Goal: Task Accomplishment & Management: Use online tool/utility

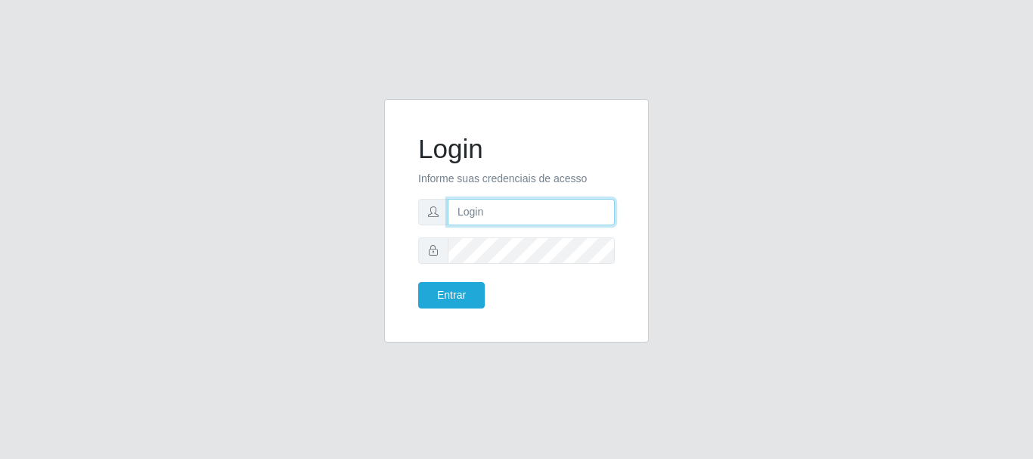
click at [496, 209] on input "text" at bounding box center [530, 212] width 167 height 26
type input "[EMAIL_ADDRESS][DOMAIN_NAME]"
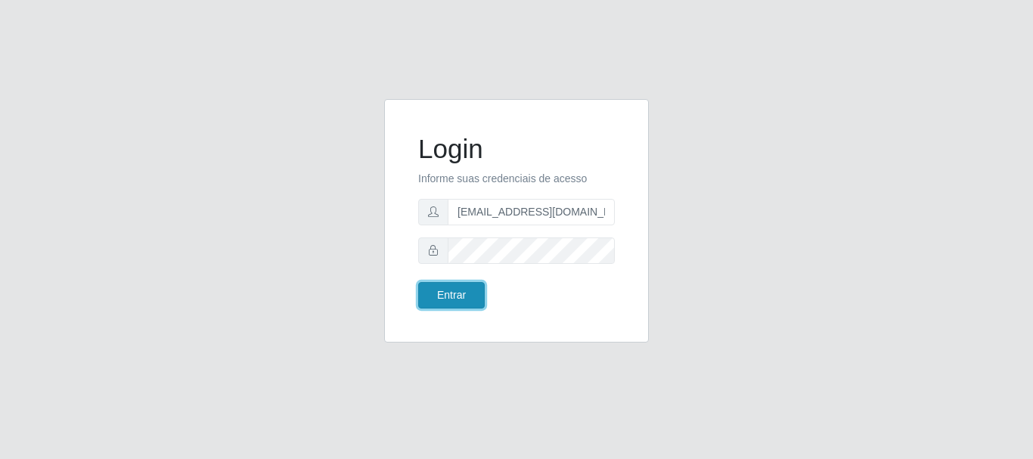
click at [446, 289] on button "Entrar" at bounding box center [451, 295] width 67 height 26
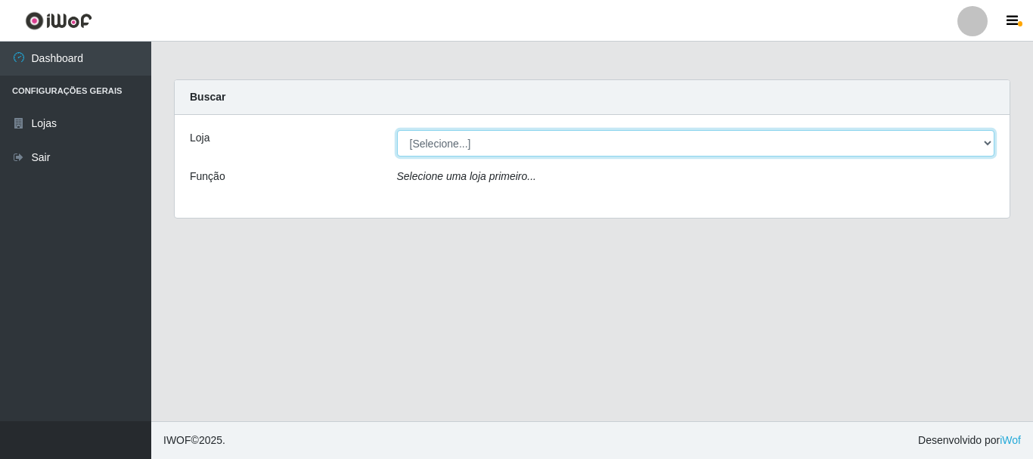
select select "120"
click option "Super Show - [PERSON_NAME]" at bounding box center [0, 0] width 0 height 0
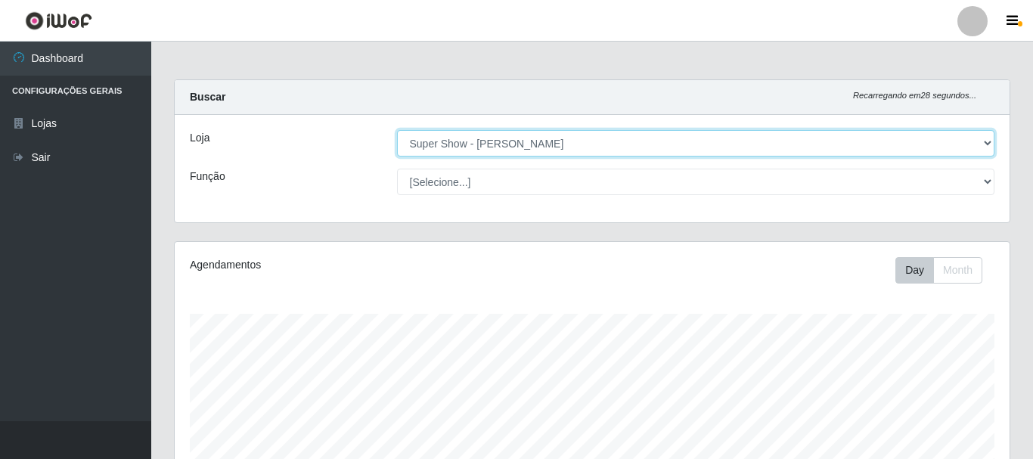
scroll to position [314, 834]
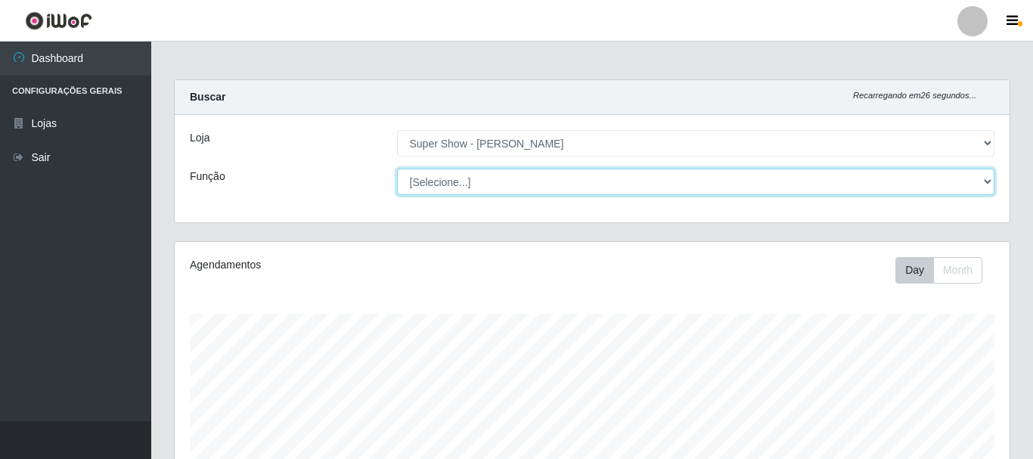
click at [397, 169] on select "[Selecione...] ASG Auxiliar de Estacionamento Balconista Embalador Embalador + …" at bounding box center [696, 182] width 598 height 26
select select "16"
click option "ASG" at bounding box center [0, 0] width 0 height 0
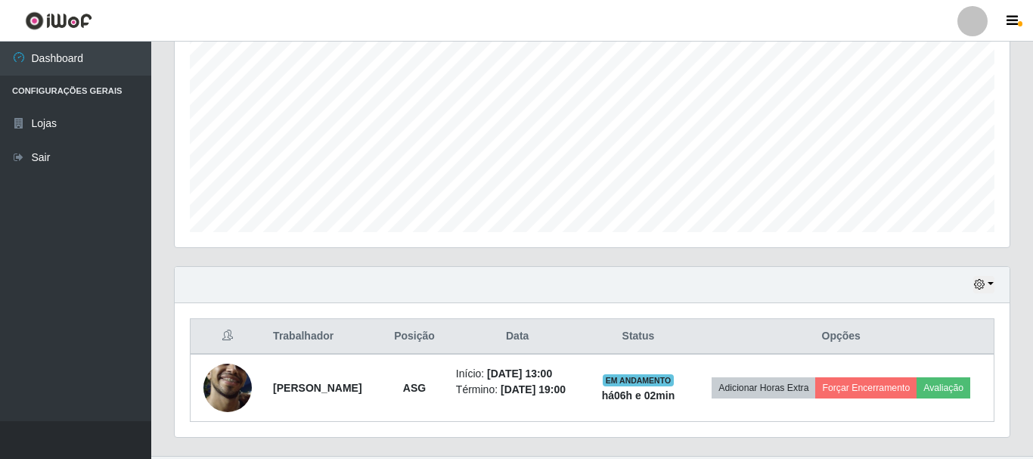
scroll to position [355, 0]
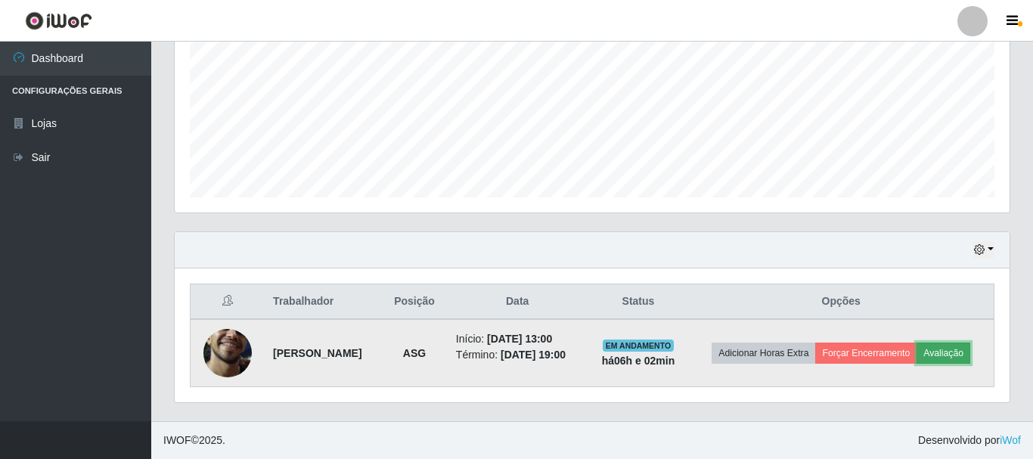
click at [916, 356] on button "Avaliação" at bounding box center [943, 352] width 54 height 21
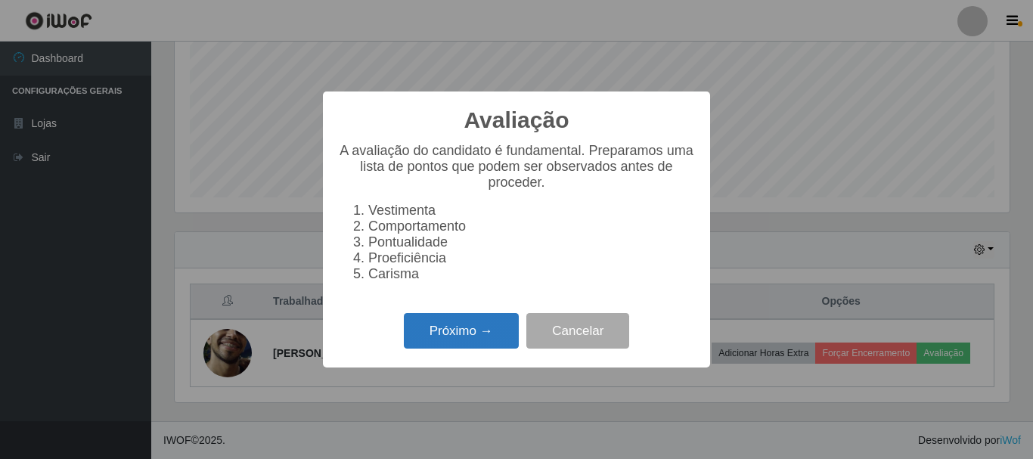
click at [453, 335] on button "Próximo →" at bounding box center [461, 331] width 115 height 36
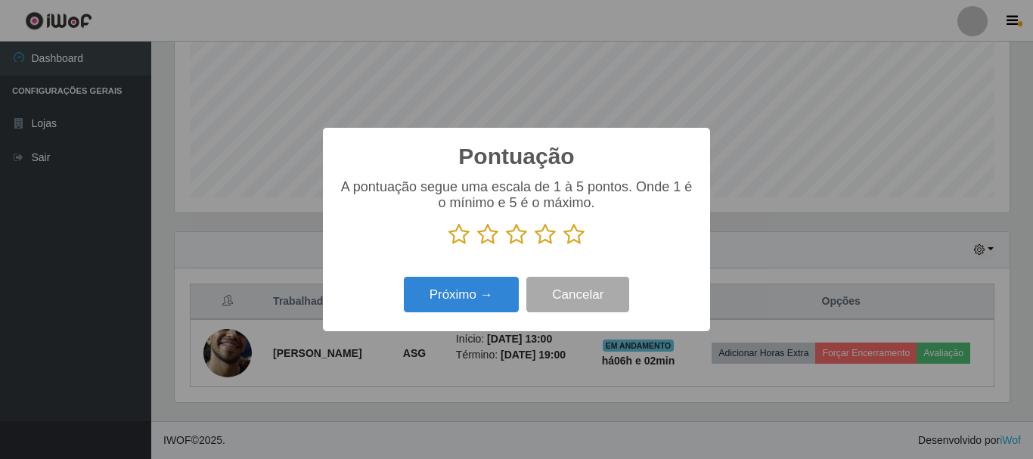
click at [569, 231] on icon at bounding box center [573, 234] width 21 height 23
click at [563, 246] on input "radio" at bounding box center [563, 246] width 0 height 0
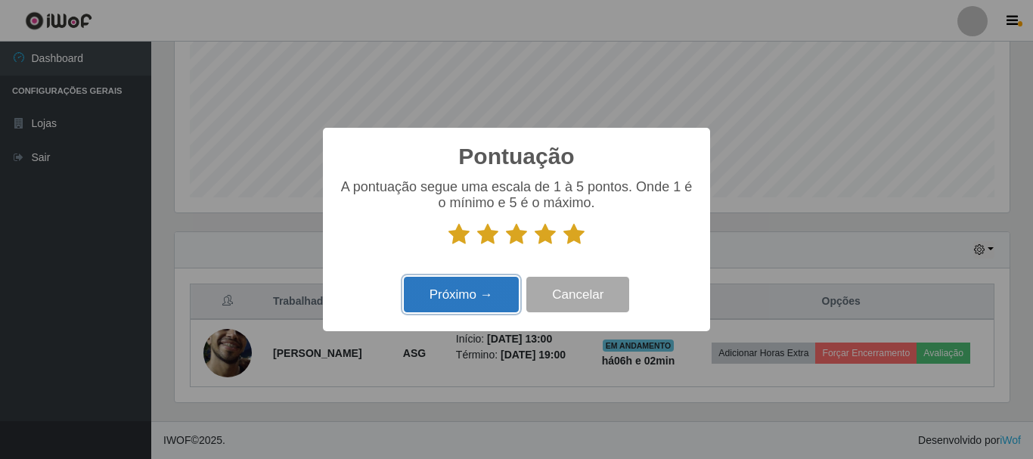
click at [466, 293] on button "Próximo →" at bounding box center [461, 295] width 115 height 36
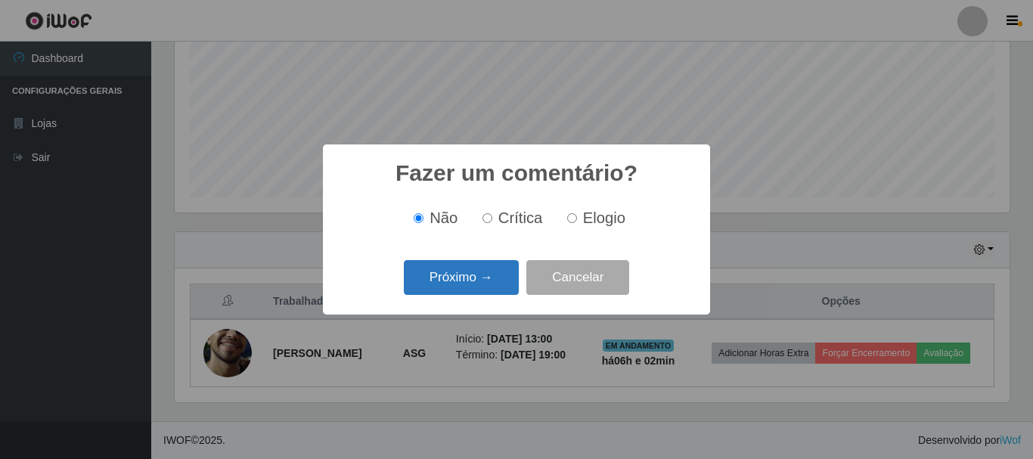
click at [463, 284] on button "Próximo →" at bounding box center [461, 278] width 115 height 36
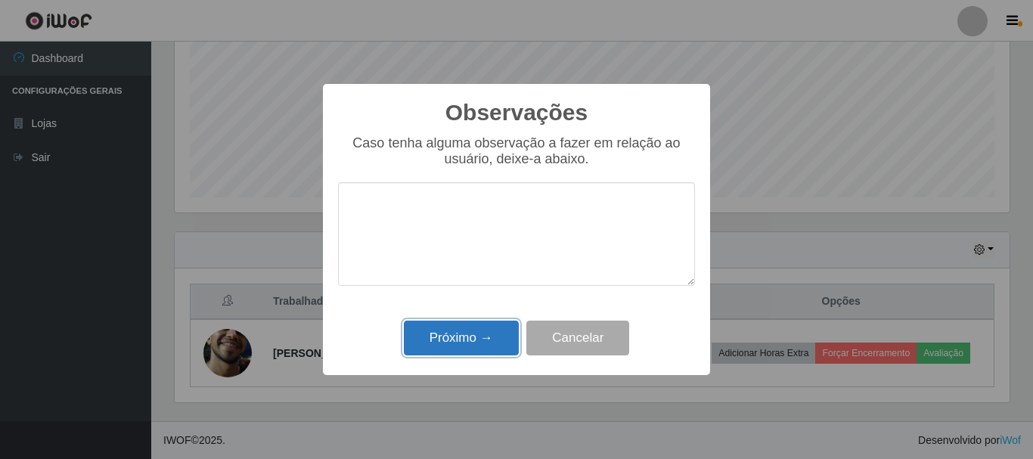
click at [444, 332] on button "Próximo →" at bounding box center [461, 338] width 115 height 36
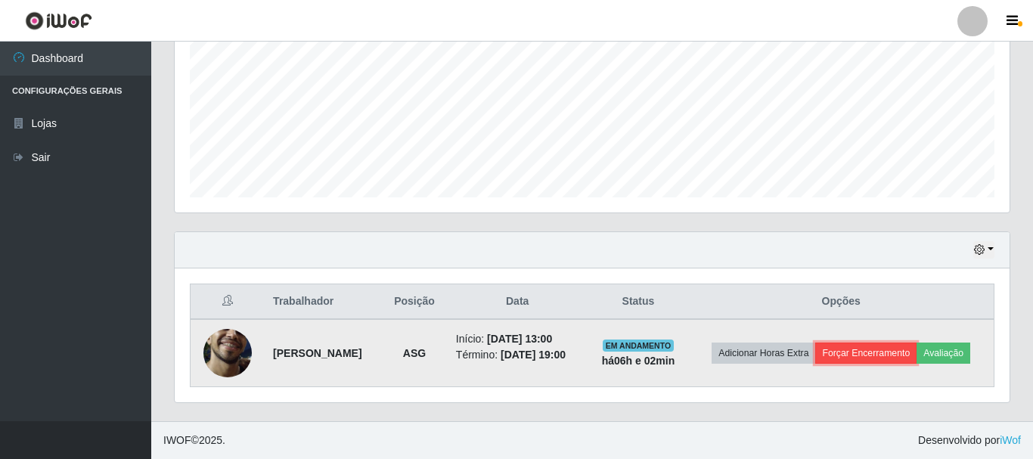
click at [889, 342] on button "Forçar Encerramento" at bounding box center [865, 352] width 101 height 21
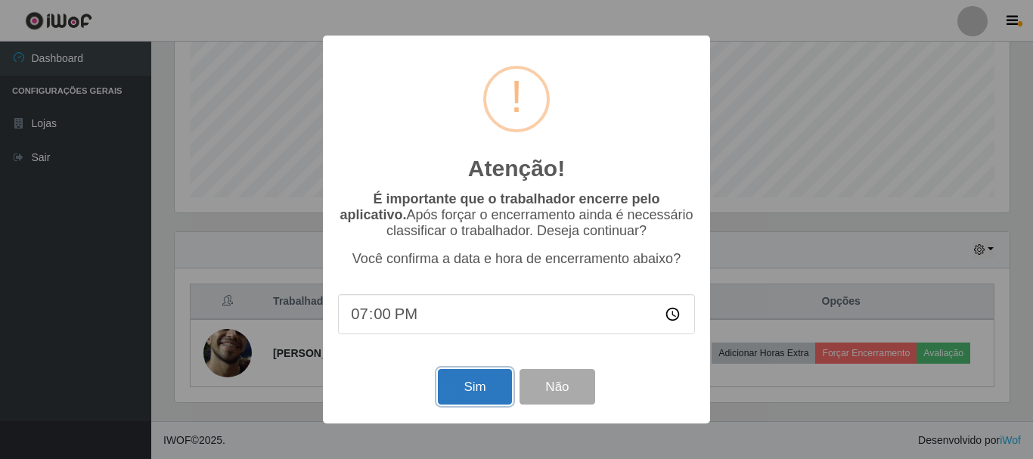
click at [470, 383] on button "Sim" at bounding box center [474, 387] width 73 height 36
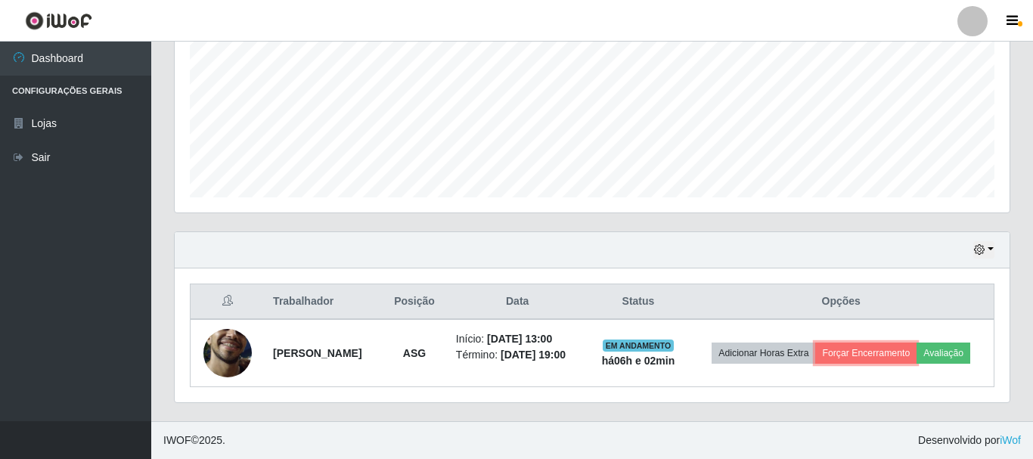
scroll to position [276, 0]
